Goal: Transaction & Acquisition: Register for event/course

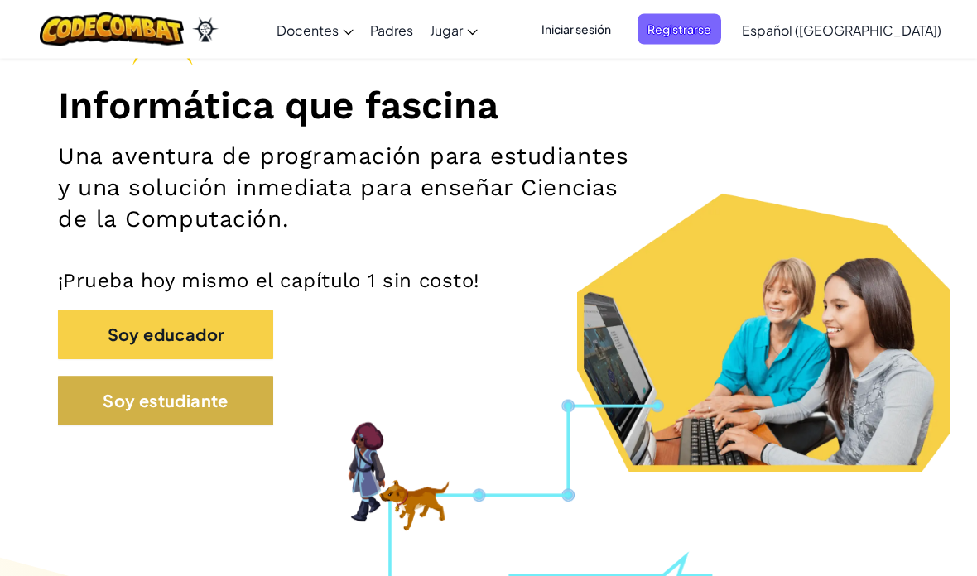
scroll to position [185, 0]
click at [266, 415] on button "Soy estudiante" at bounding box center [165, 401] width 215 height 50
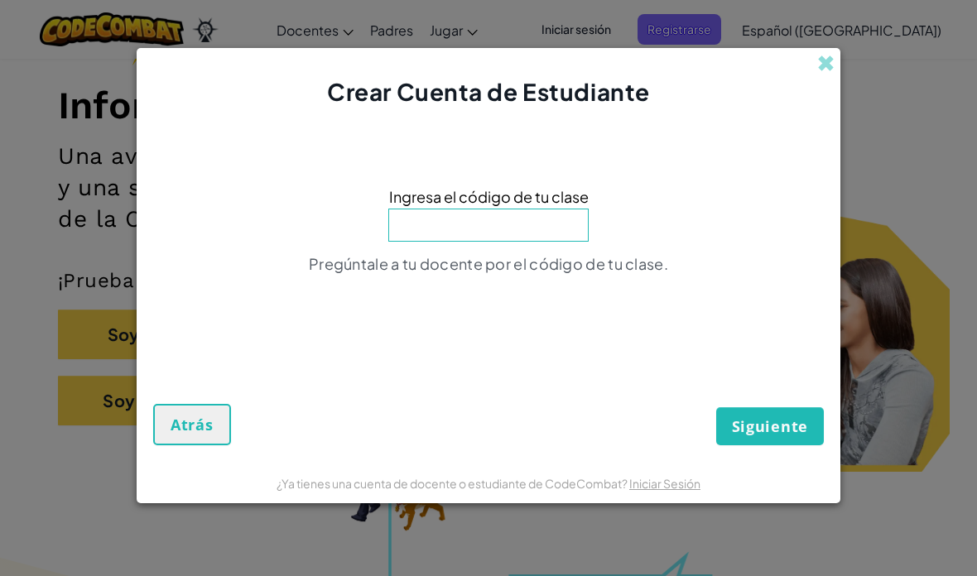
scroll to position [184, 0]
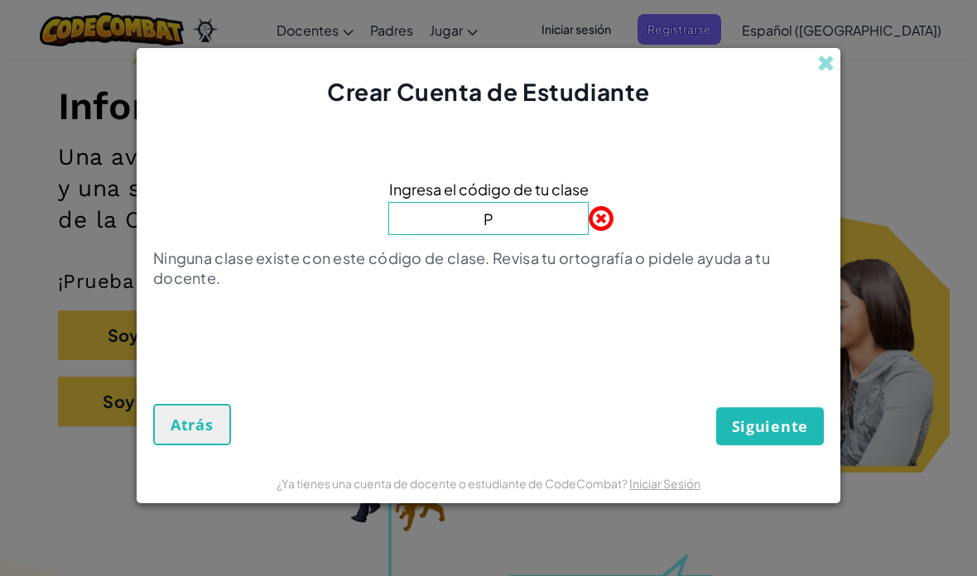
type input "PlantHappyCorn"
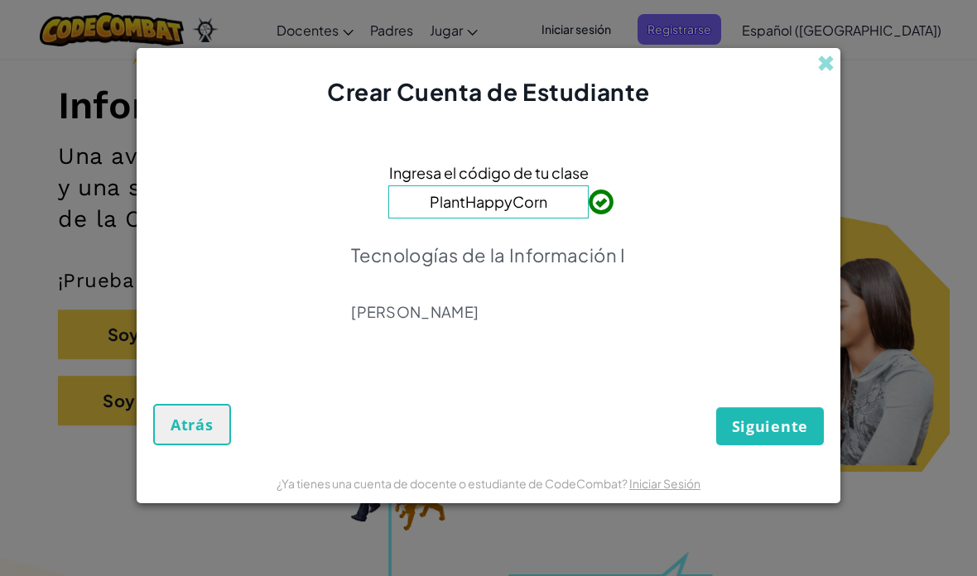
click at [796, 433] on span "Siguiente" at bounding box center [770, 426] width 76 height 20
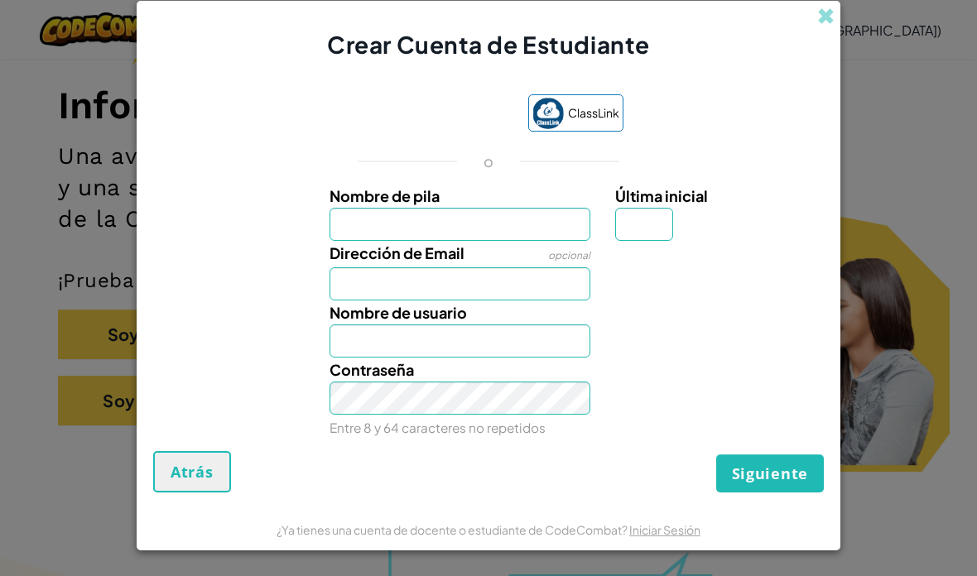
scroll to position [184, 0]
type input "[PERSON_NAME]"
click at [524, 286] on input "Dirección de Email" at bounding box center [460, 283] width 262 height 33
type input "[PERSON_NAME]"
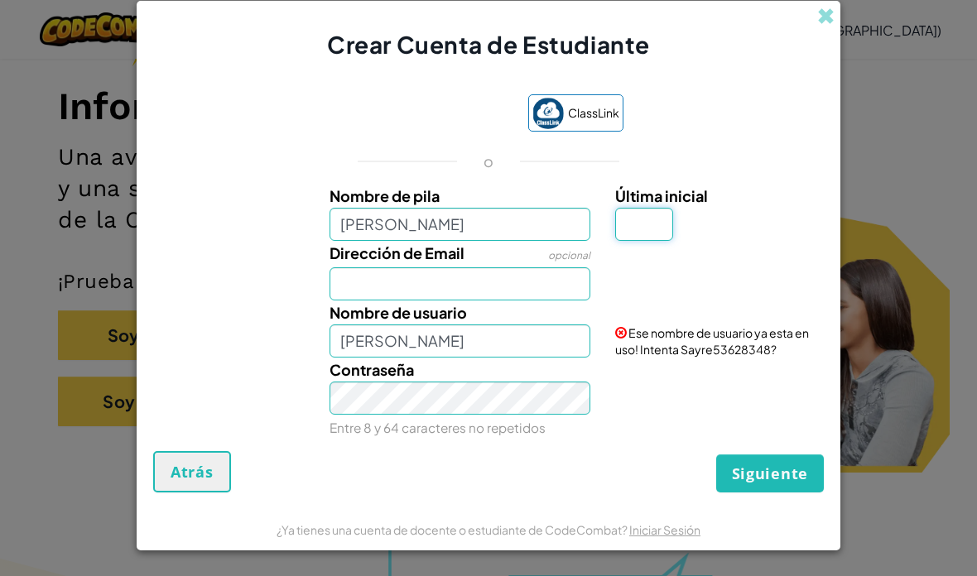
click at [650, 228] on input "Última inicial" at bounding box center [644, 224] width 58 height 33
type input "a"
type input "o"
click at [557, 279] on input "Dirección de Email" at bounding box center [460, 283] width 262 height 33
type input "SayreO"
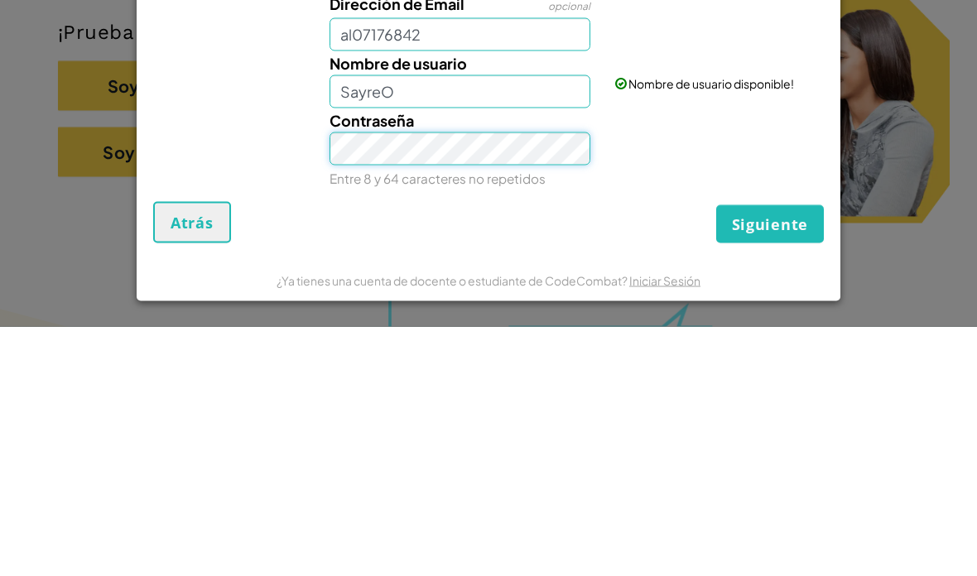
scroll to position [328, 0]
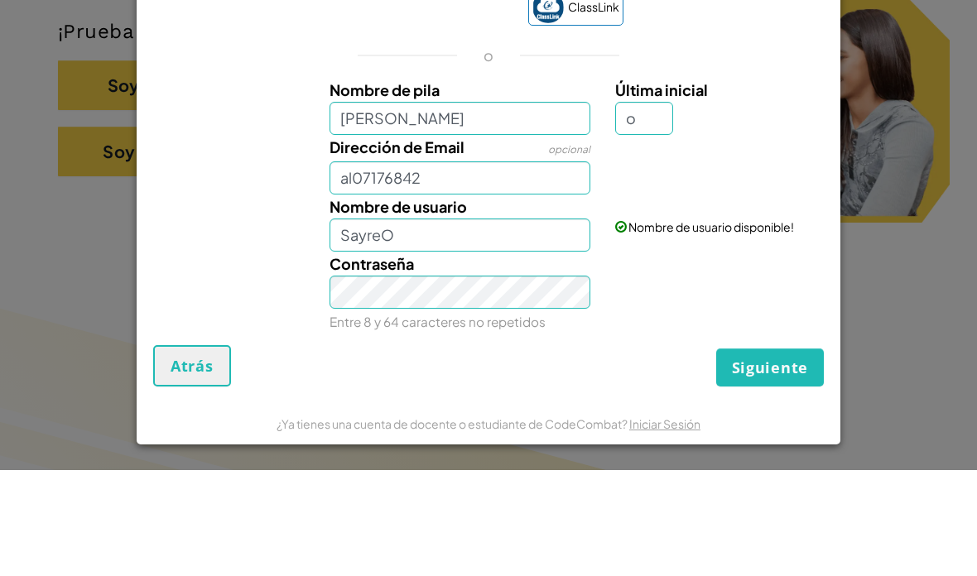
click at [798, 463] on span "Siguiente" at bounding box center [770, 473] width 76 height 20
type input "[EMAIL_ADDRESS][DOMAIN_NAME]"
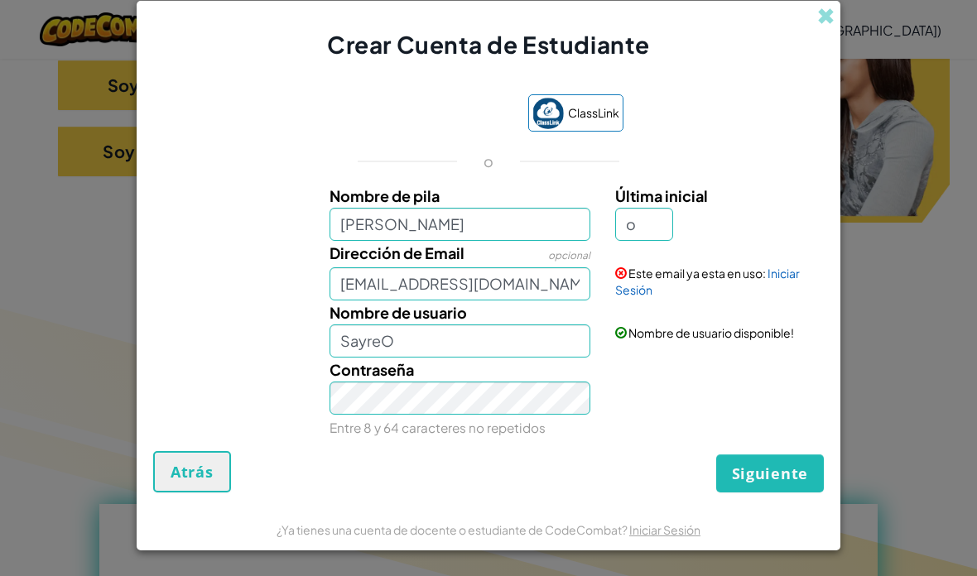
click at [801, 474] on span "Siguiente" at bounding box center [770, 473] width 76 height 20
click at [790, 473] on button "Crear Cuenta" at bounding box center [754, 473] width 137 height 38
click at [797, 478] on button "Crear Cuenta" at bounding box center [754, 473] width 137 height 38
click at [790, 476] on button "Crear Cuenta" at bounding box center [754, 473] width 137 height 38
click at [576, 275] on input "[EMAIL_ADDRESS][DOMAIN_NAME]" at bounding box center [460, 283] width 262 height 33
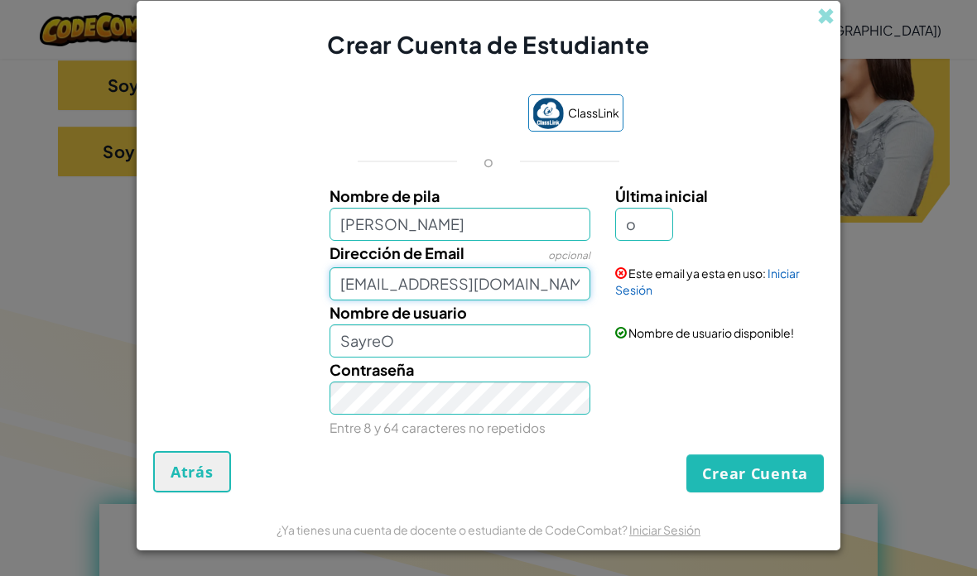
scroll to position [0, 0]
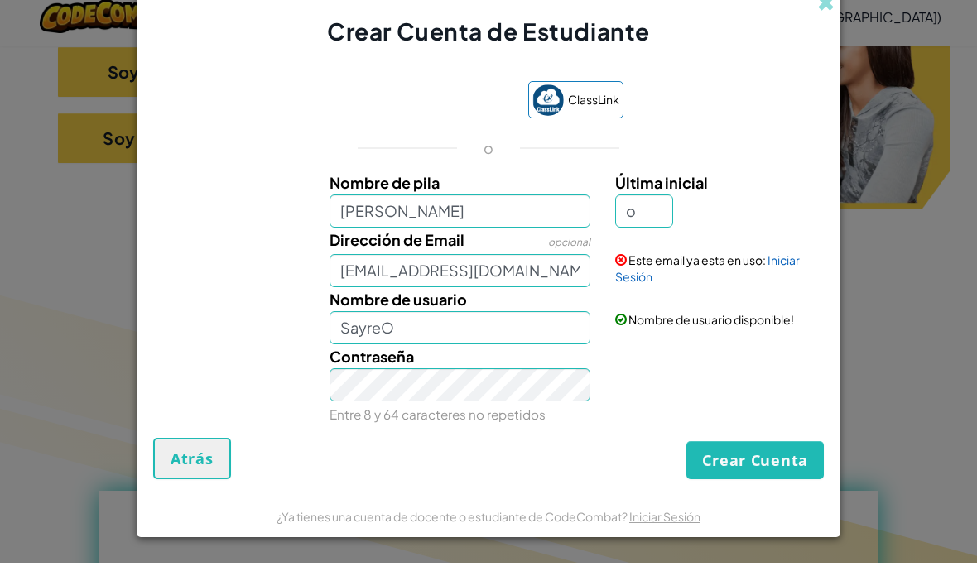
click at [793, 492] on button "Crear Cuenta" at bounding box center [754, 473] width 137 height 38
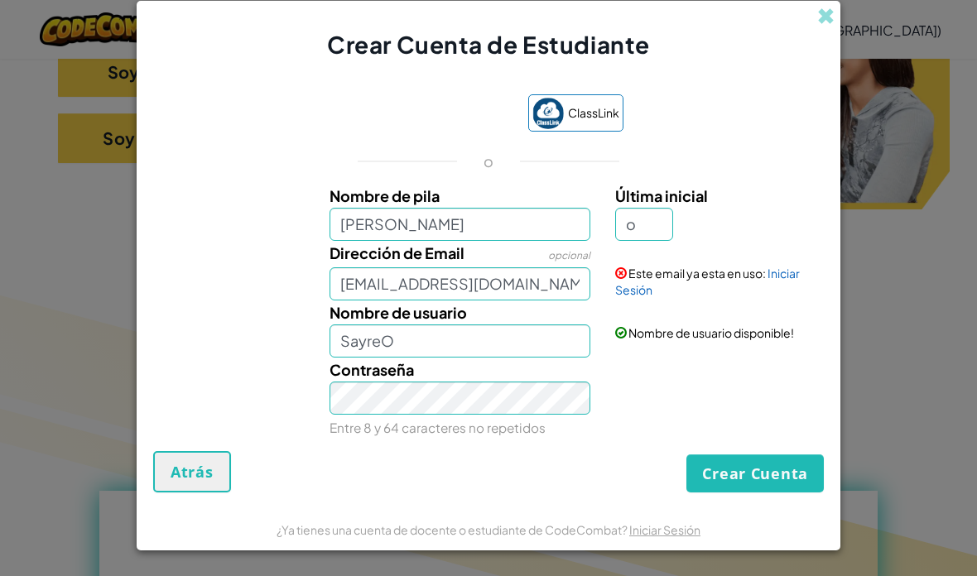
click at [788, 492] on button "Crear Cuenta" at bounding box center [754, 473] width 137 height 38
click at [790, 492] on button "Crear Cuenta" at bounding box center [754, 473] width 137 height 38
click at [776, 297] on link "Iniciar Sesión" at bounding box center [707, 281] width 185 height 31
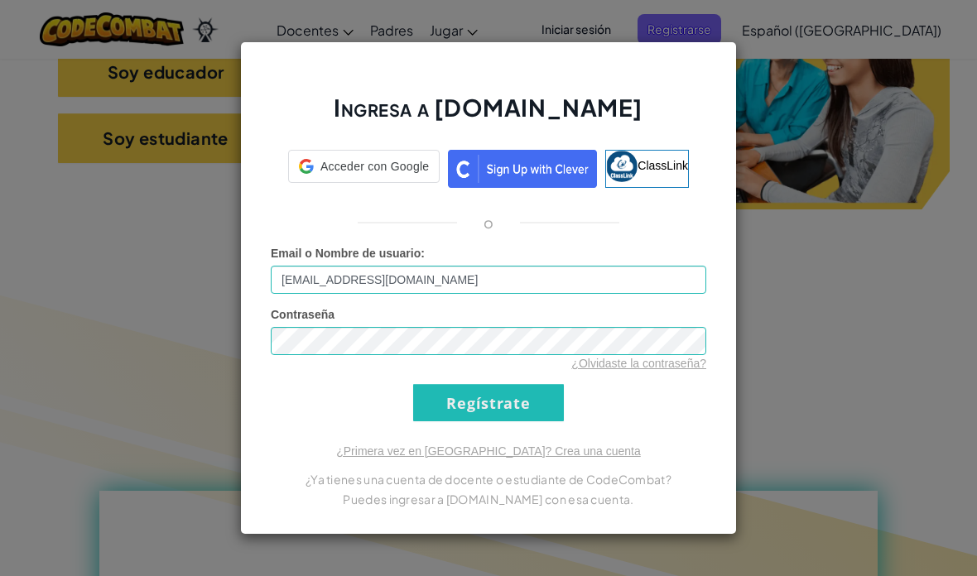
scroll to position [513, 0]
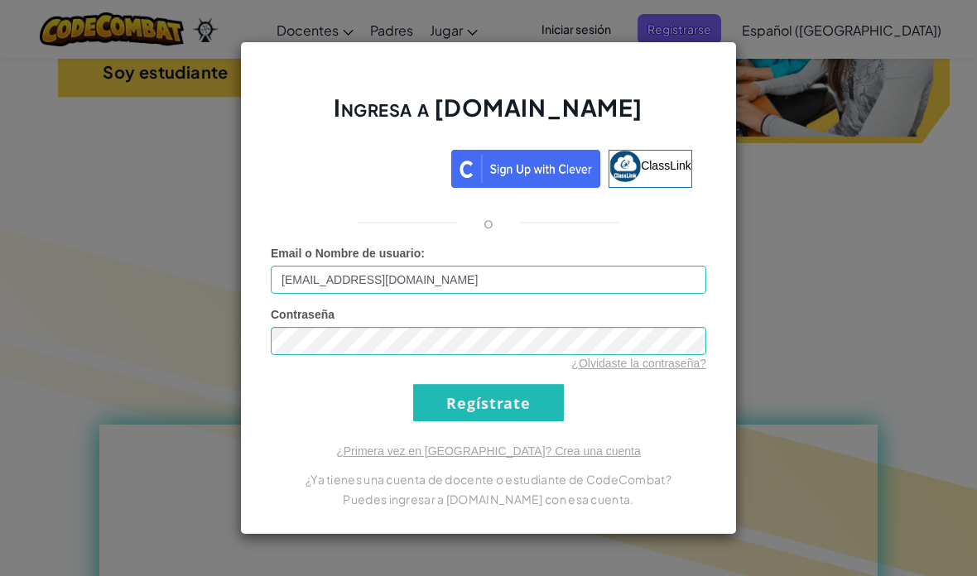
click at [522, 396] on input "Regístrate" at bounding box center [488, 402] width 151 height 37
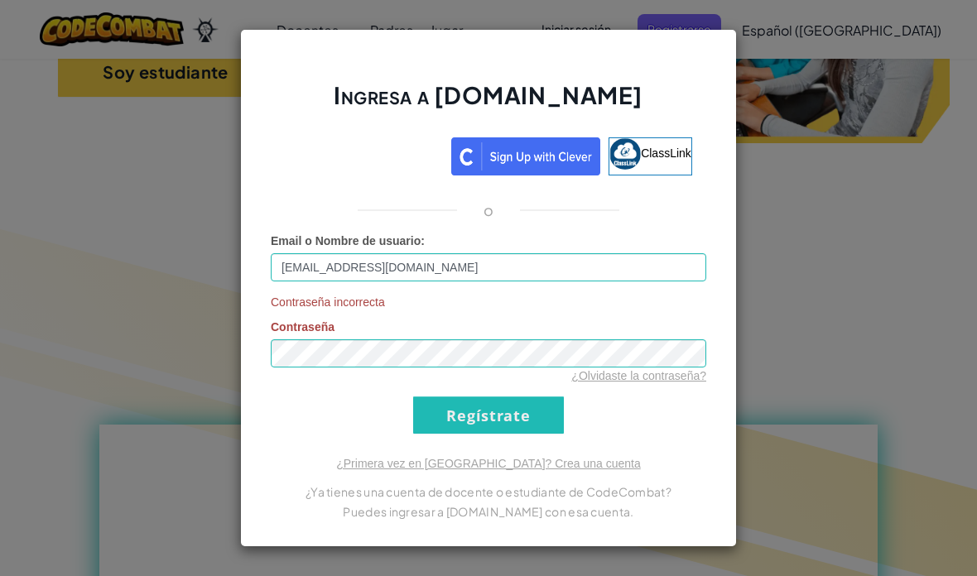
click at [646, 377] on link "¿Olvidaste la contraseña?" at bounding box center [638, 375] width 135 height 13
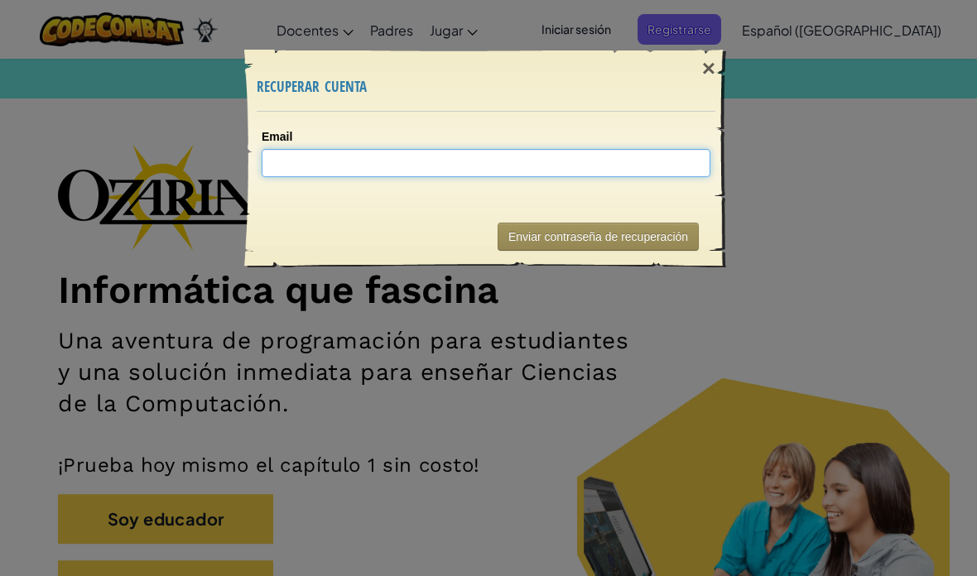
click at [626, 166] on input "Email" at bounding box center [486, 163] width 449 height 28
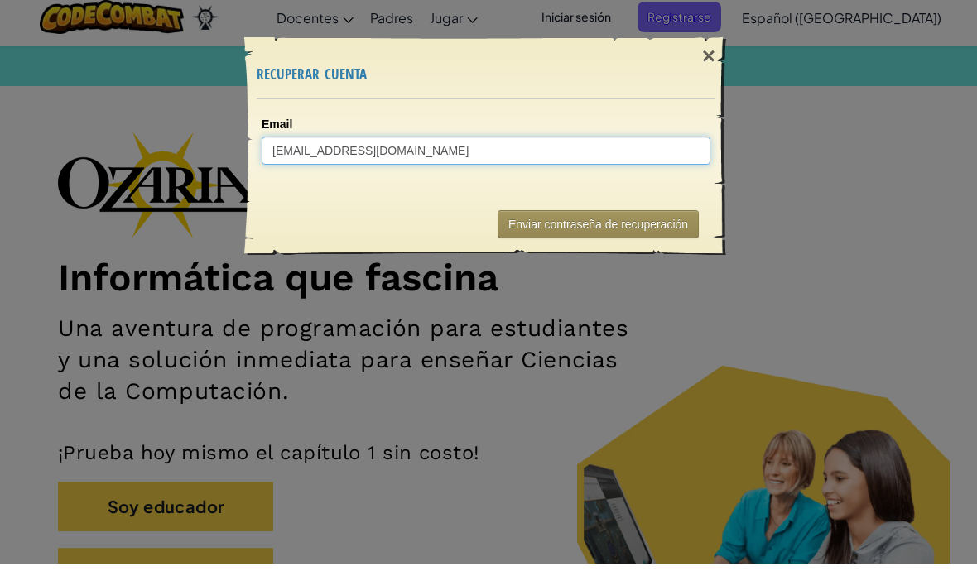
type input "[EMAIL_ADDRESS][DOMAIN_NAME]"
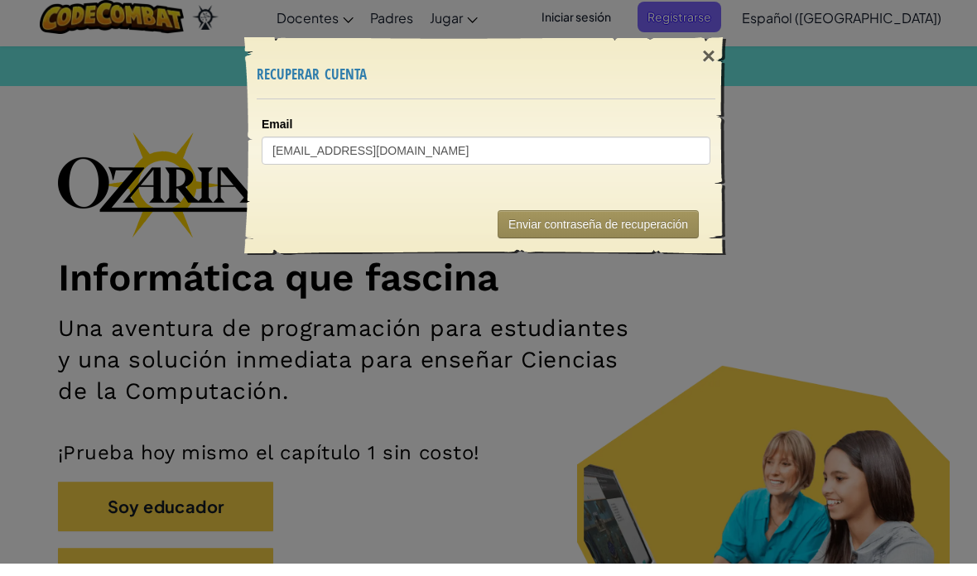
click at [694, 86] on div "× recuperar cuenta" at bounding box center [486, 80] width 458 height 61
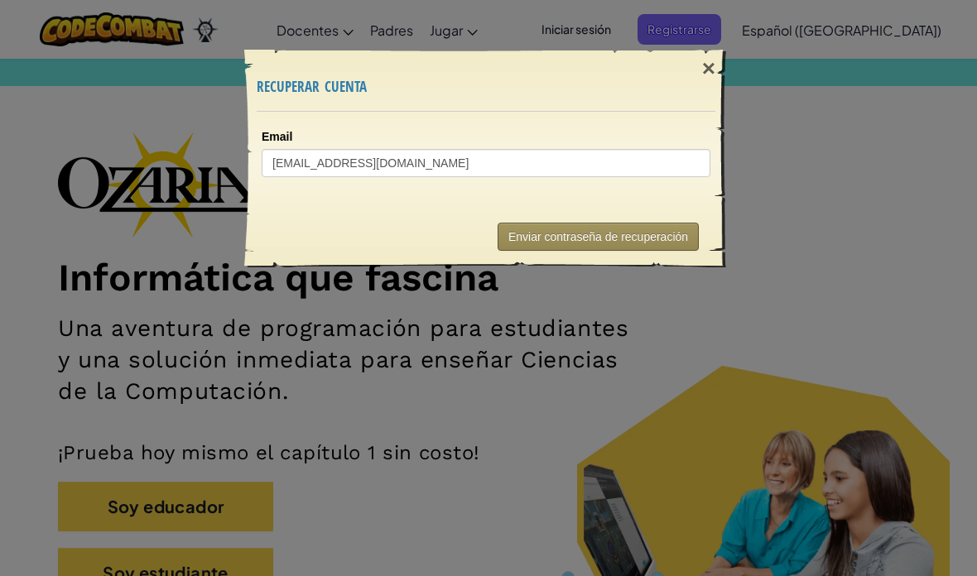
click at [633, 233] on button "Enviar contraseña de recuperación" at bounding box center [597, 237] width 201 height 28
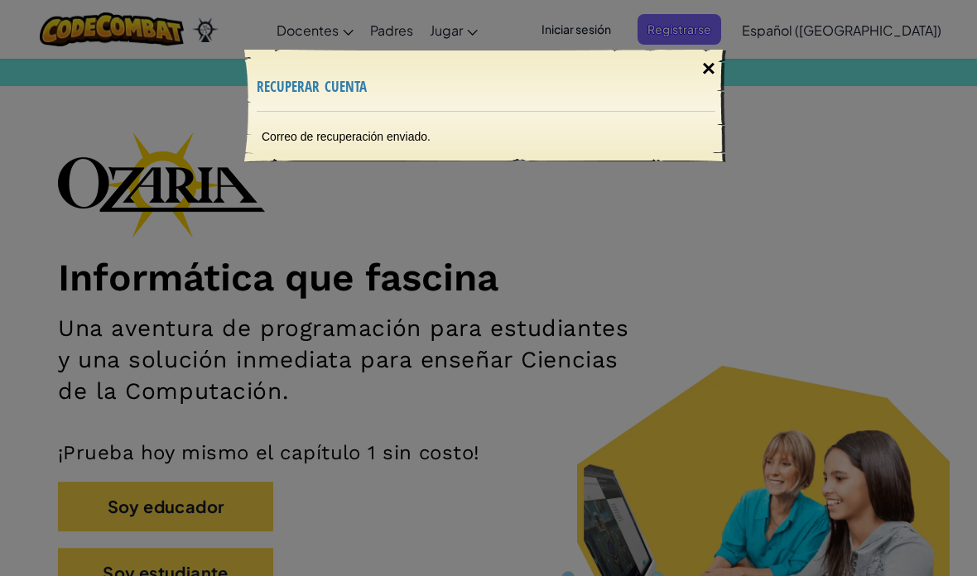
click at [713, 72] on div "×" at bounding box center [708, 69] width 38 height 48
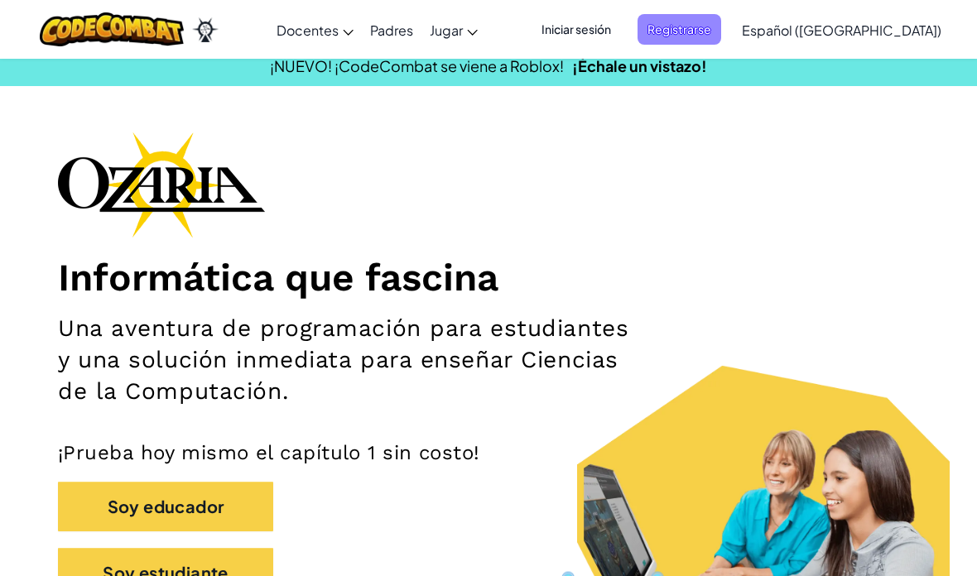
click at [698, 40] on span "Registrarse" at bounding box center [679, 29] width 84 height 31
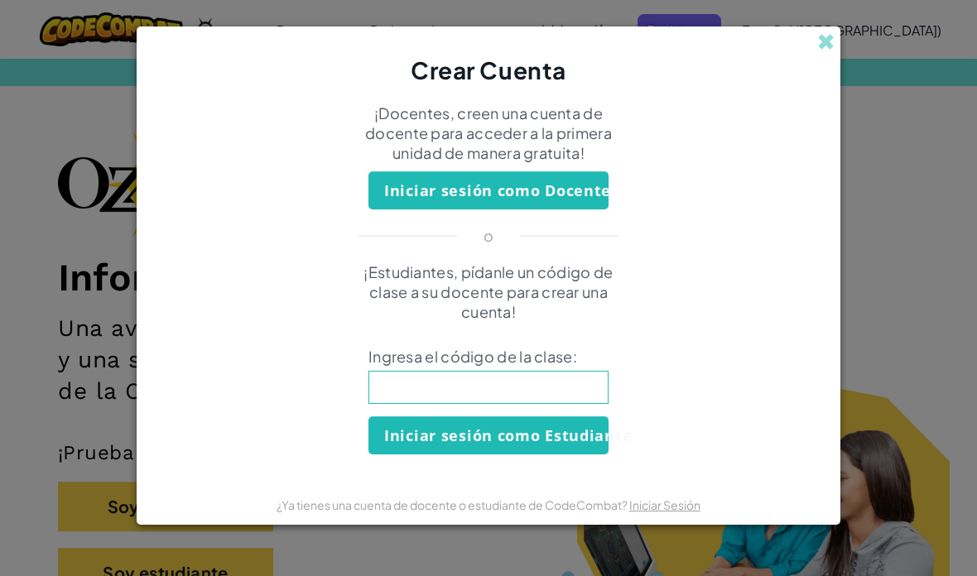
click at [521, 444] on button "Iniciar sesión como Estudiante" at bounding box center [488, 435] width 240 height 38
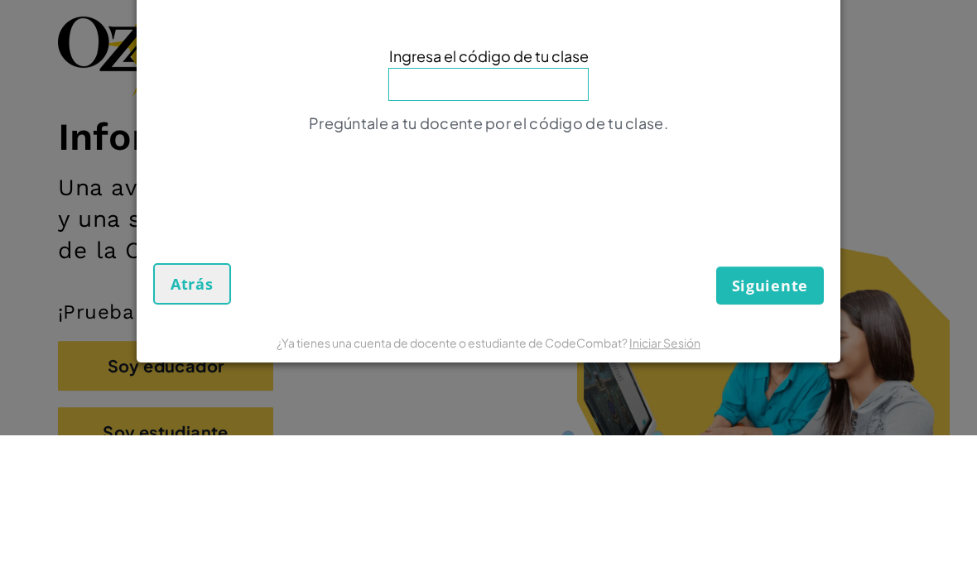
type input "J"
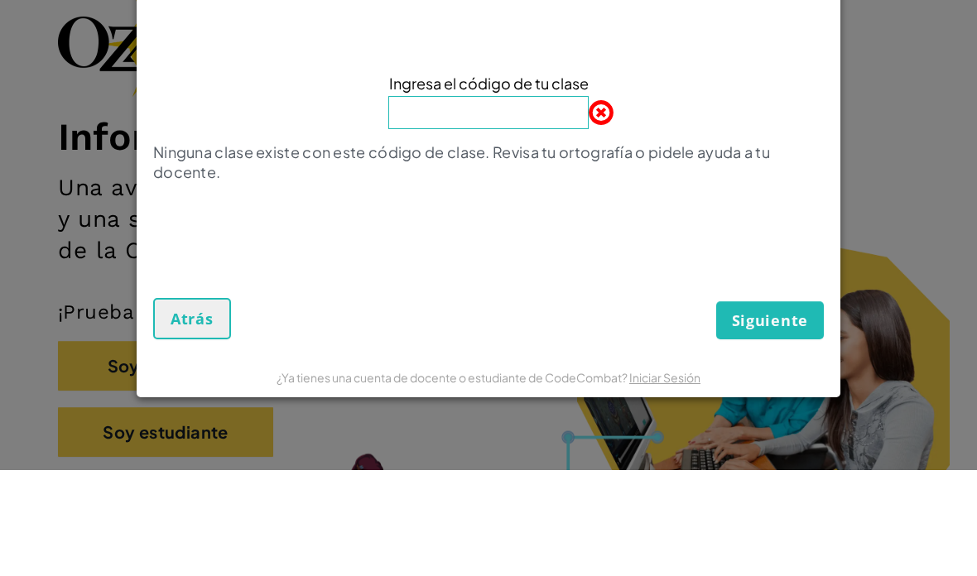
type input "H"
type input "PlantHappyCorn"
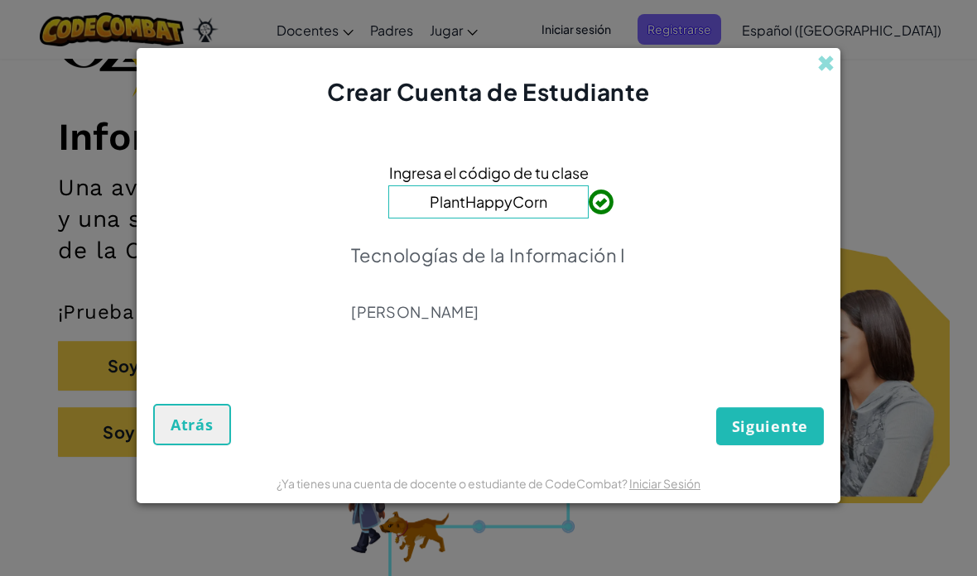
click at [801, 424] on span "Siguiente" at bounding box center [770, 426] width 76 height 20
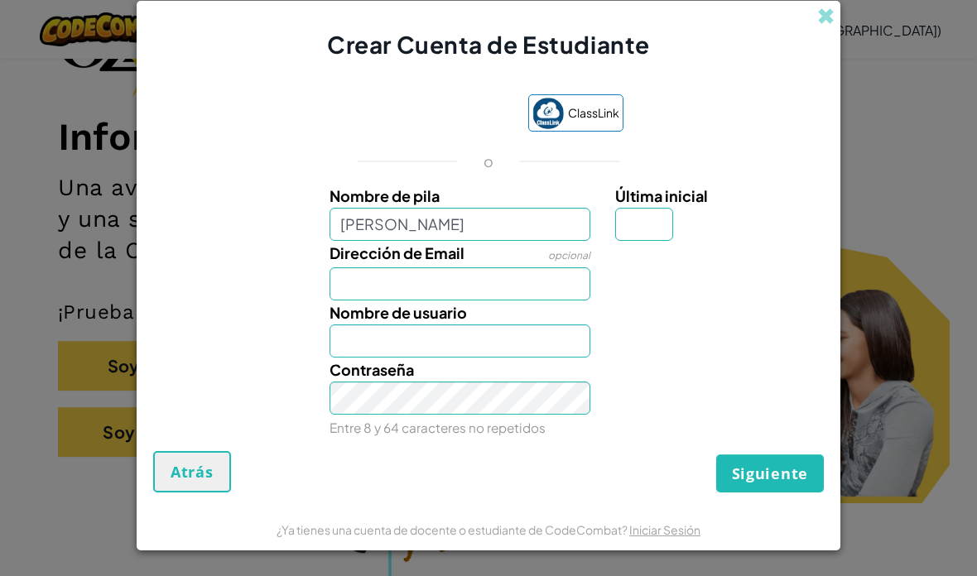
type input "[PERSON_NAME]"
click at [535, 281] on input "Dirección de Email" at bounding box center [460, 283] width 262 height 33
type input "[PERSON_NAME]"
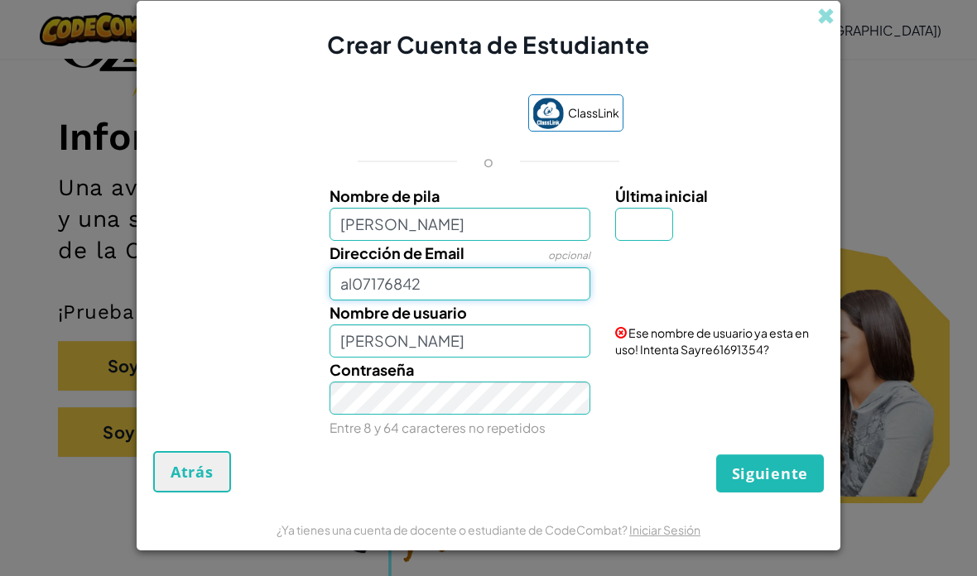
type input "[EMAIL_ADDRESS][DOMAIN_NAME]"
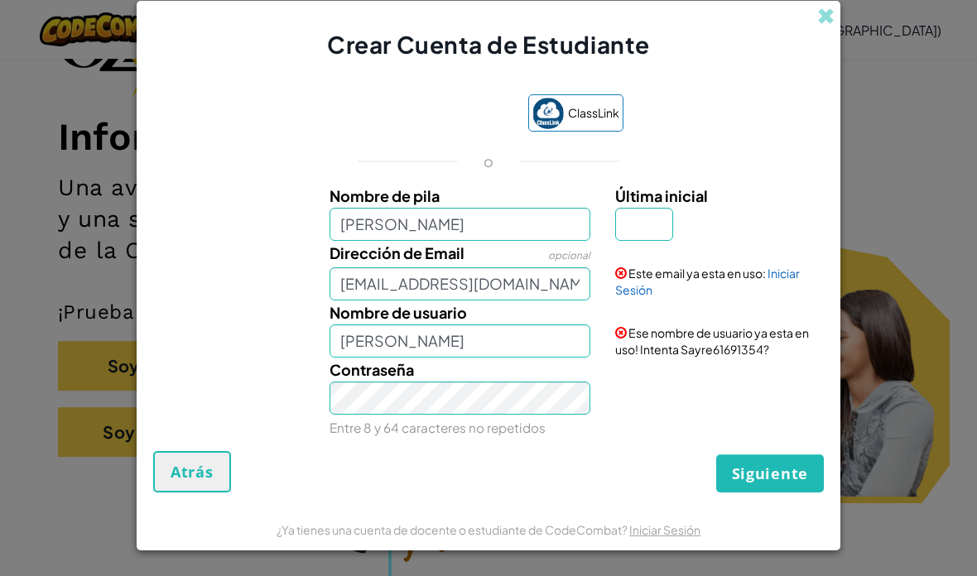
scroll to position [4, 0]
click at [655, 214] on input "Última inicial" at bounding box center [644, 224] width 58 height 33
type input "O"
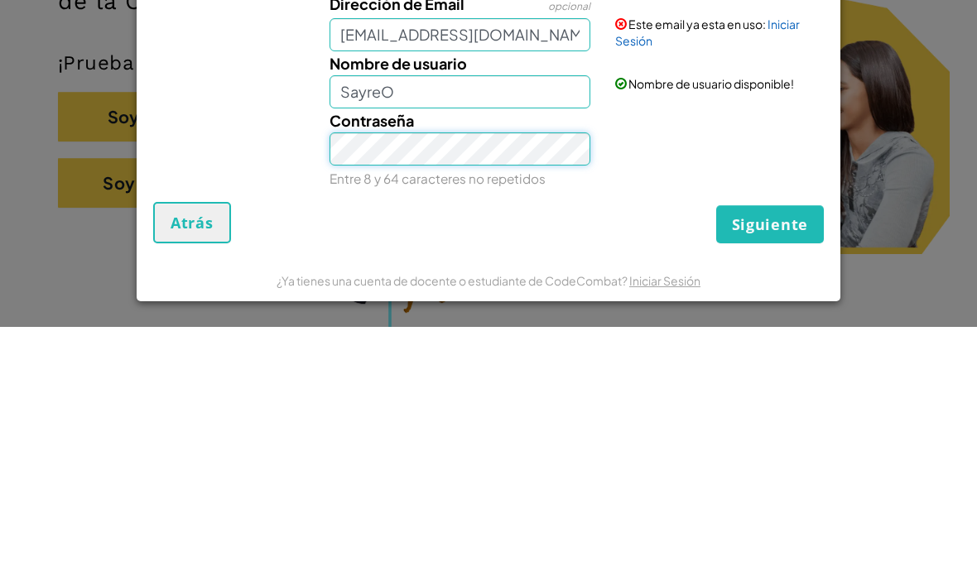
click at [770, 454] on button "Siguiente" at bounding box center [770, 473] width 108 height 38
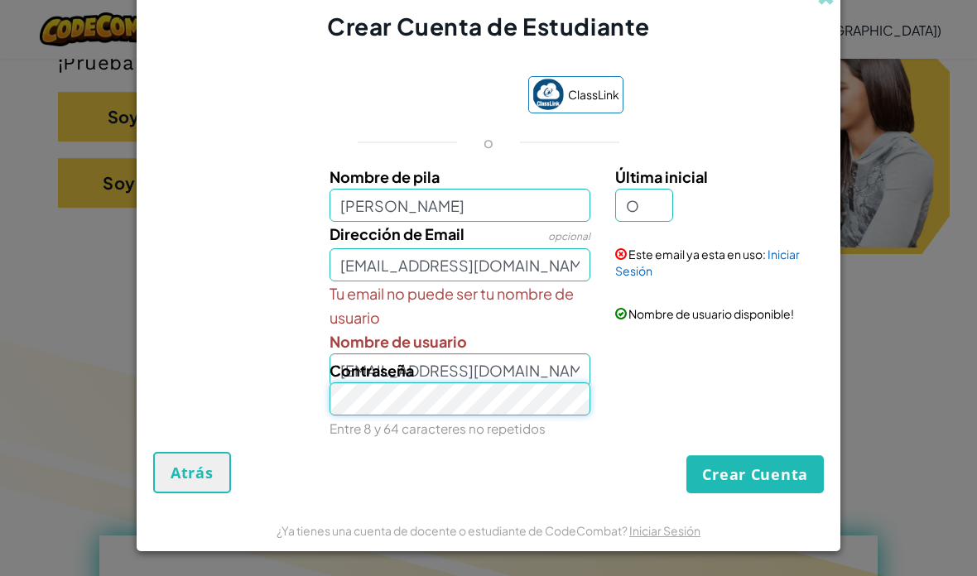
scroll to position [16, 0]
click at [789, 460] on button "Crear Cuenta" at bounding box center [754, 474] width 137 height 38
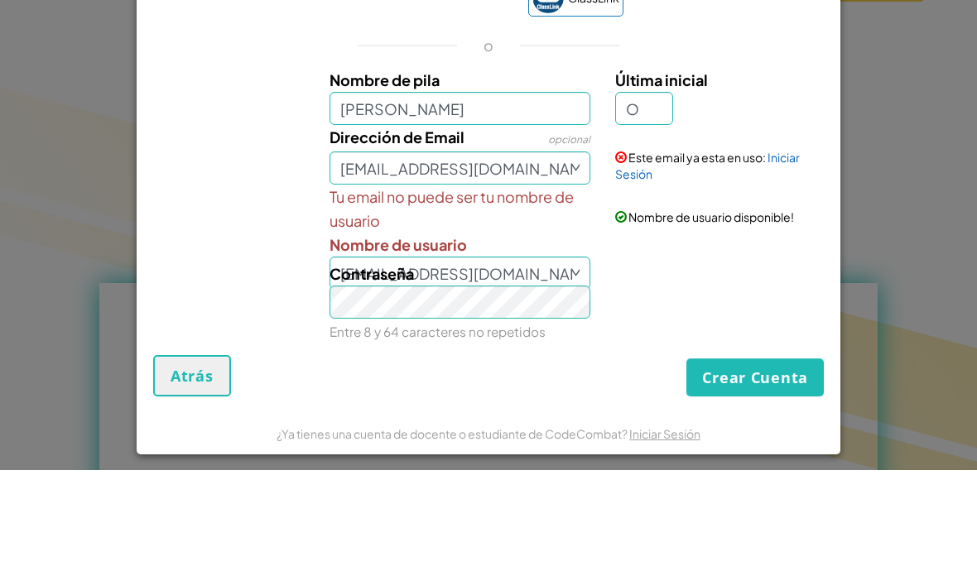
scroll to position [632, 0]
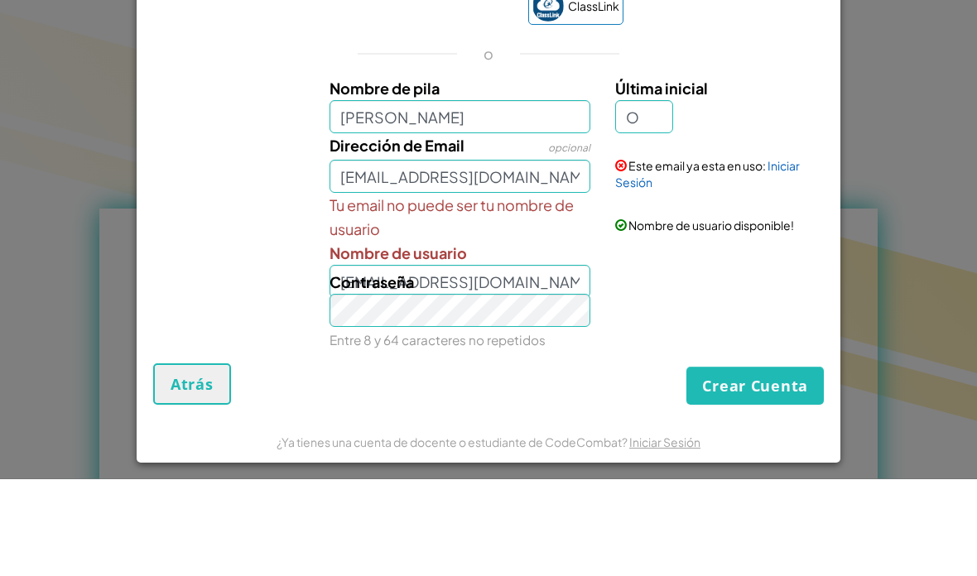
click at [770, 464] on button "Crear Cuenta" at bounding box center [754, 483] width 137 height 38
click at [782, 464] on button "Crear Cuenta" at bounding box center [754, 483] width 137 height 38
click at [787, 464] on button "Crear Cuenta" at bounding box center [754, 483] width 137 height 38
click at [770, 464] on button "Crear Cuenta" at bounding box center [754, 483] width 137 height 38
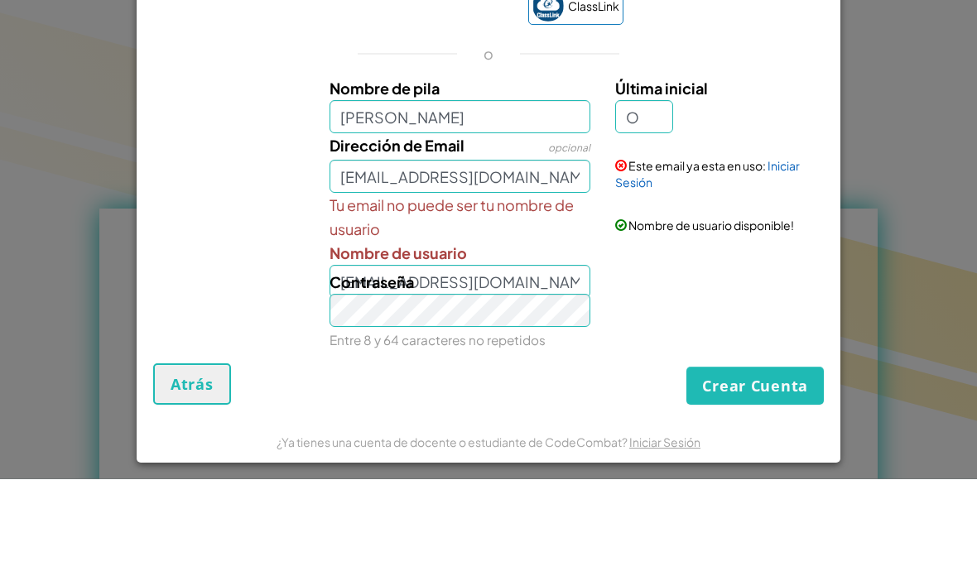
click at [766, 464] on button "Crear Cuenta" at bounding box center [754, 483] width 137 height 38
click at [550, 367] on div "Contraseña Entre 8 y 64 caracteres no repetidos" at bounding box center [460, 408] width 286 height 82
click at [553, 367] on div "Contraseña Entre 8 y 64 caracteres no repetidos" at bounding box center [460, 408] width 286 height 82
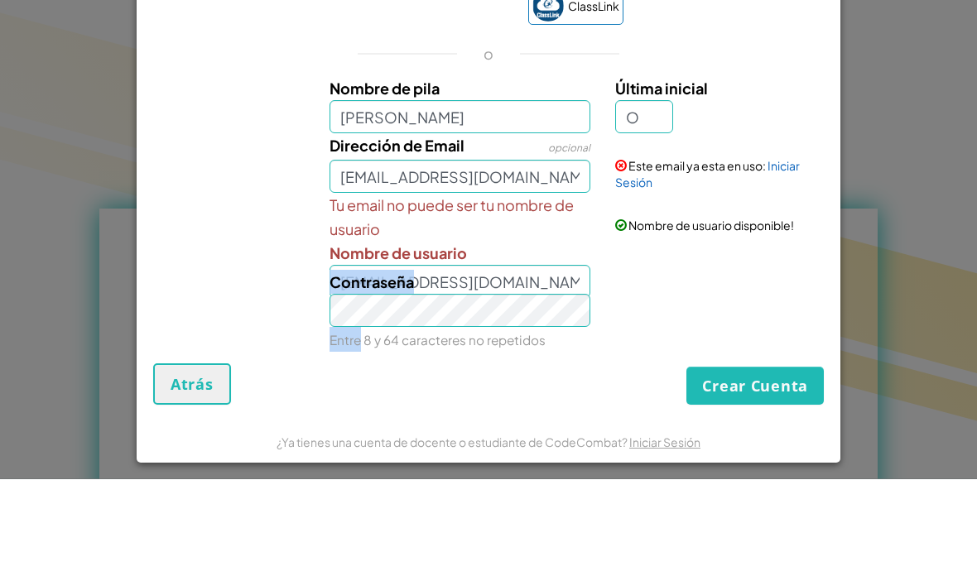
click at [553, 367] on div "Contraseña Entre 8 y 64 caracteres no repetidos" at bounding box center [460, 408] width 286 height 82
click at [521, 367] on div "Contraseña Entre 8 y 64 caracteres no repetidos" at bounding box center [460, 408] width 286 height 82
click at [522, 367] on div "Contraseña Entre 8 y 64 caracteres no repetidos" at bounding box center [460, 408] width 286 height 82
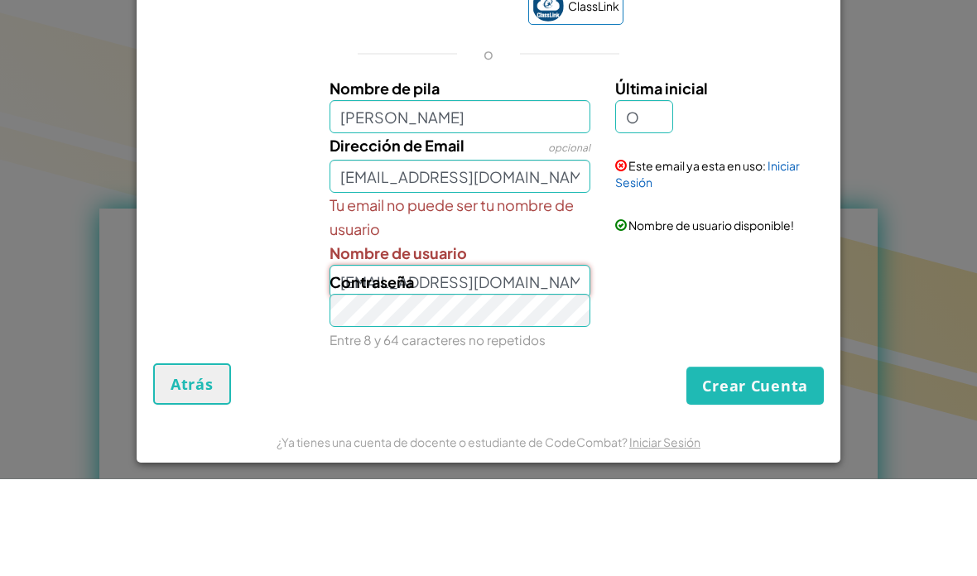
click at [539, 362] on input "[EMAIL_ADDRESS][DOMAIN_NAME]" at bounding box center [460, 378] width 262 height 33
click at [534, 362] on input "[EMAIL_ADDRESS][DOMAIN_NAME]" at bounding box center [460, 378] width 262 height 33
type input "a"
type input "[PERSON_NAME] o"
click at [775, 464] on button "Crear Cuenta" at bounding box center [754, 483] width 137 height 38
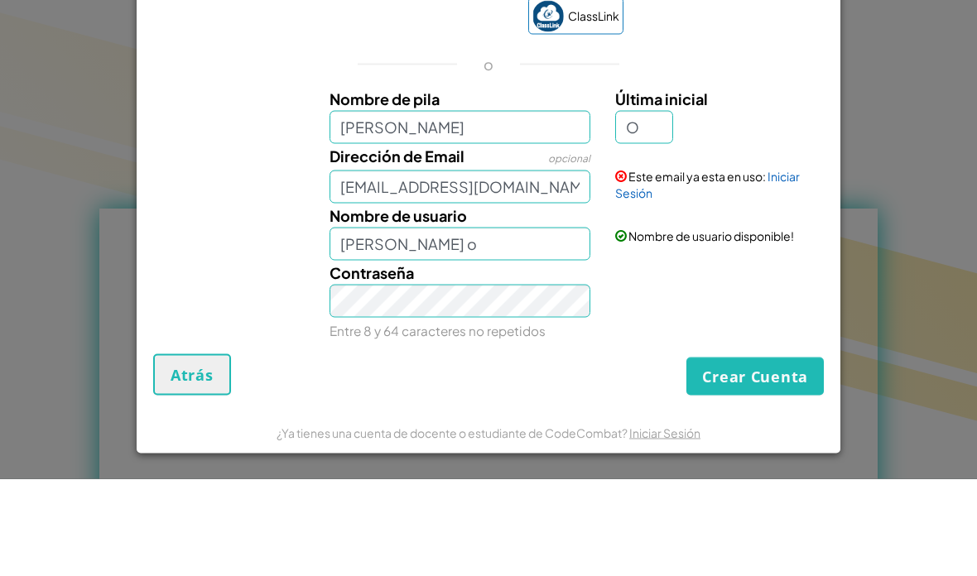
click at [751, 454] on button "Crear Cuenta" at bounding box center [754, 473] width 137 height 38
click at [778, 454] on button "Crear Cuenta" at bounding box center [754, 473] width 137 height 38
click at [759, 454] on button "Crear Cuenta" at bounding box center [754, 473] width 137 height 38
click at [756, 454] on button "Crear Cuenta" at bounding box center [754, 473] width 137 height 38
click at [785, 266] on link "Iniciar Sesión" at bounding box center [707, 281] width 185 height 31
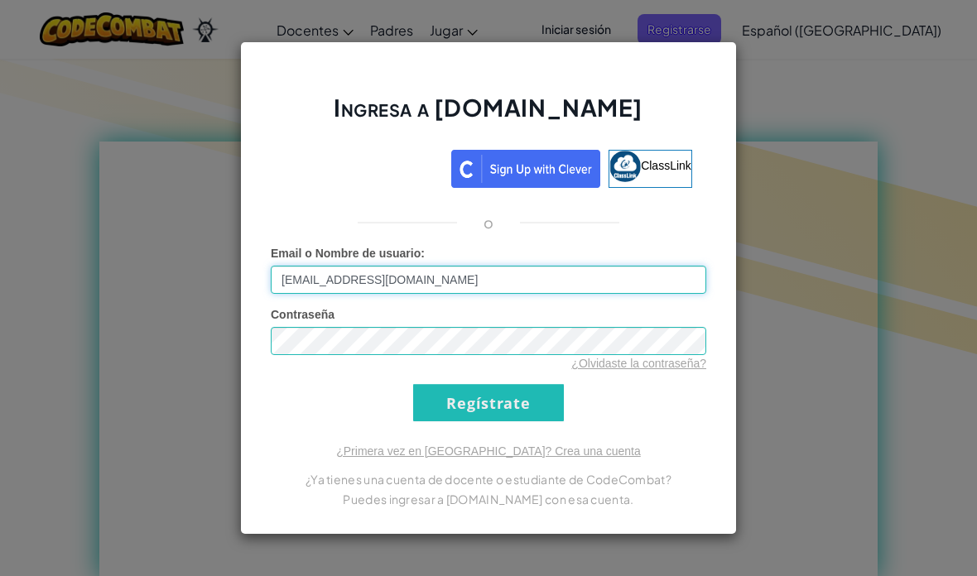
scroll to position [795, 0]
click at [698, 360] on link "¿Olvidaste la contraseña?" at bounding box center [638, 363] width 135 height 13
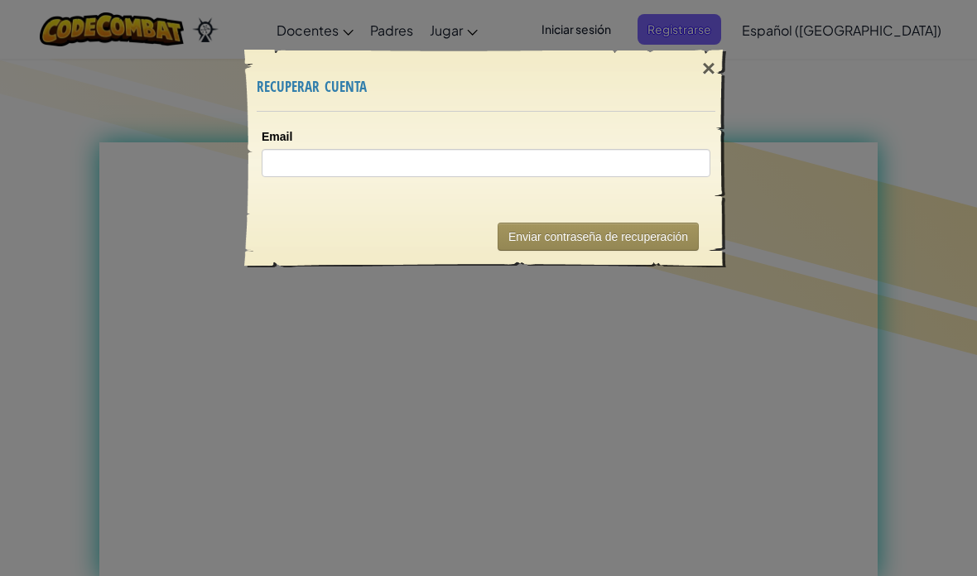
scroll to position [0, 0]
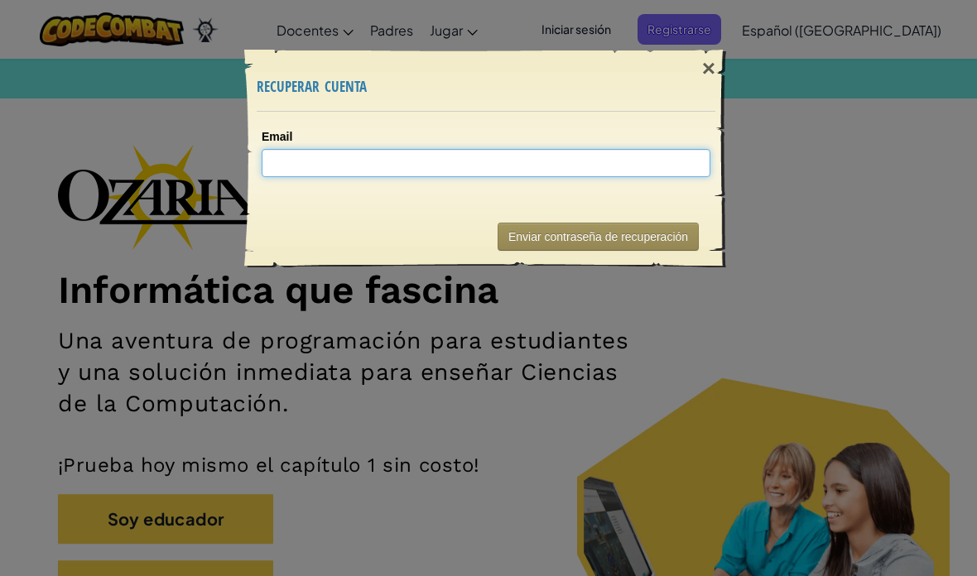
click at [648, 152] on input "Email" at bounding box center [486, 163] width 449 height 28
type input "[EMAIL_ADDRESS][DOMAIN_NAME]"
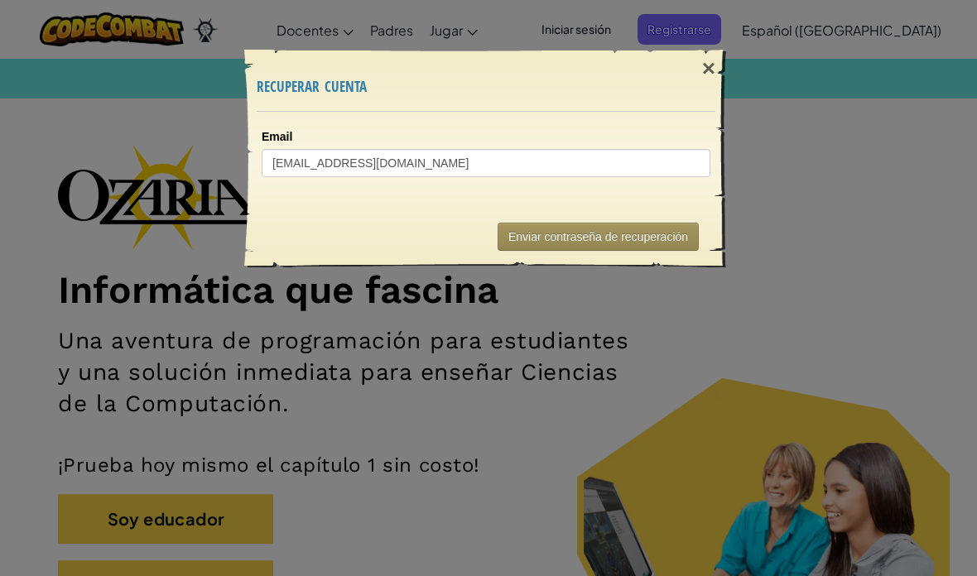
click at [671, 102] on div "× recuperar cuenta" at bounding box center [486, 80] width 458 height 61
click at [620, 237] on button "Enviar contraseña de recuperación" at bounding box center [597, 237] width 201 height 28
